Goal: Task Accomplishment & Management: Manage account settings

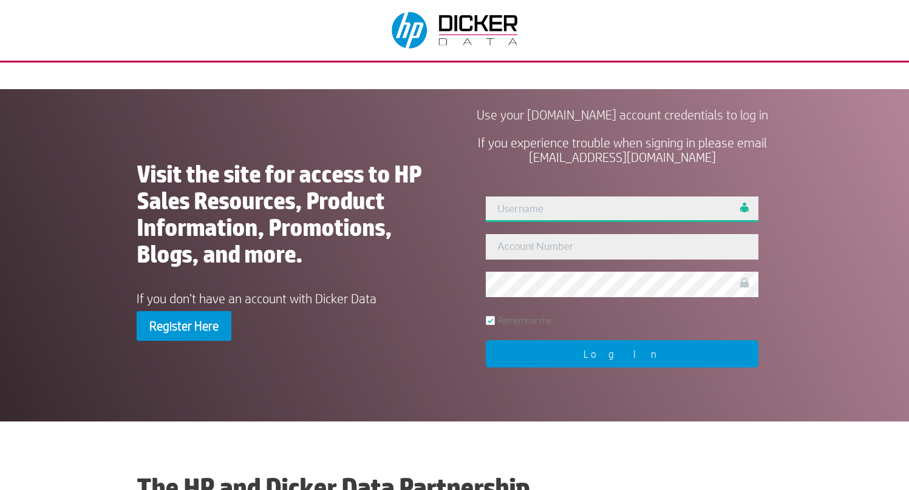
click at [580, 222] on input "text" at bounding box center [622, 209] width 273 height 25
type input "[PERSON_NAME]"
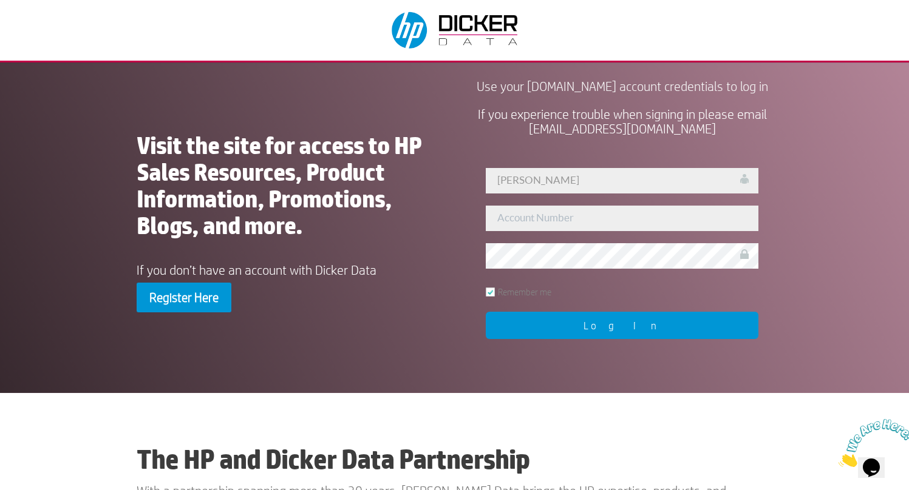
click at [503, 339] on input "Log In" at bounding box center [622, 325] width 273 height 27
click at [531, 251] on div "User Not Found!! Duncan Remember me Log In" at bounding box center [622, 253] width 300 height 198
type input "[PERSON_NAME]"
click at [515, 326] on input "Log In" at bounding box center [622, 325] width 273 height 27
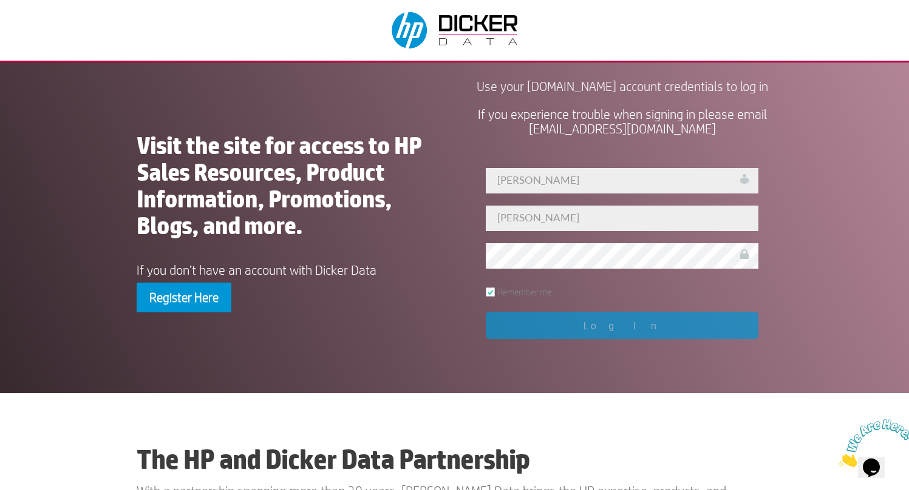
click at [515, 343] on div "User Not Found!! Duncan Duncan Remember me Log In" at bounding box center [622, 253] width 300 height 198
